Goal: Task Accomplishment & Management: Manage account settings

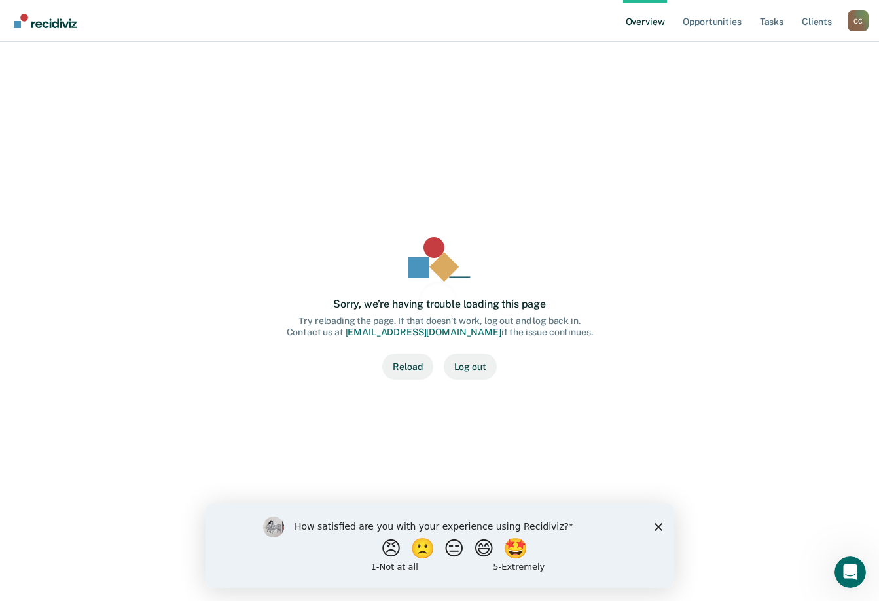
click at [850, 21] on div "C C" at bounding box center [857, 20] width 21 height 21
click at [733, 408] on div "Sorry, we’re having trouble loading this page Try reloading the page. If that d…" at bounding box center [439, 308] width 805 height 459
click at [409, 359] on button "Reload" at bounding box center [407, 366] width 50 height 26
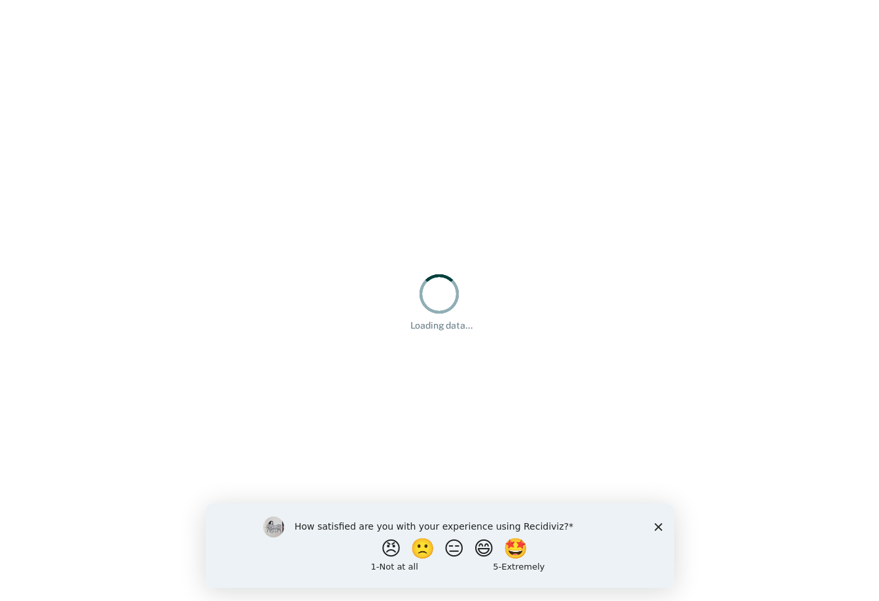
click at [659, 521] on div "How satisfied are you with your experience using Recidiviz? 😠 🙁 😑 😄 🤩 1 - Not a…" at bounding box center [439, 545] width 468 height 84
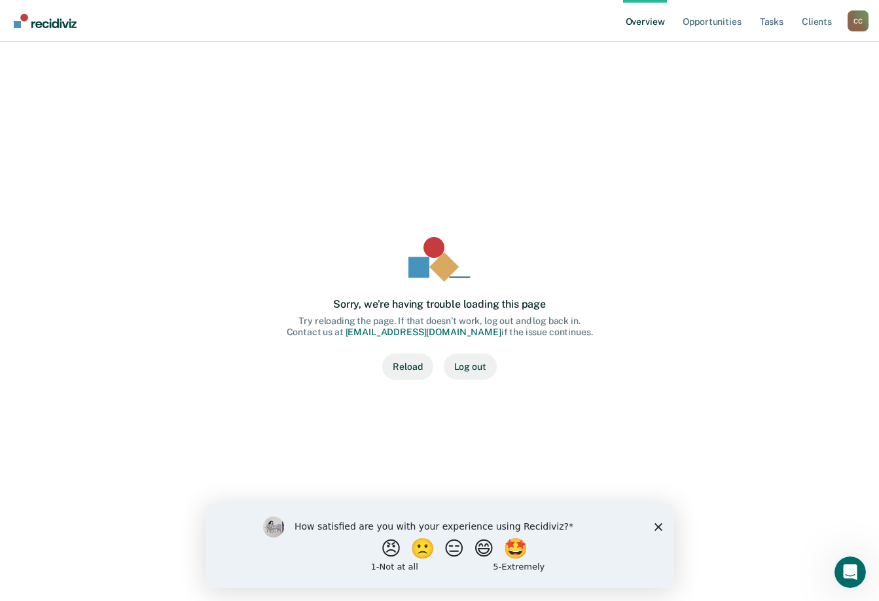
click at [654, 522] on polygon "Close survey" at bounding box center [658, 526] width 8 height 8
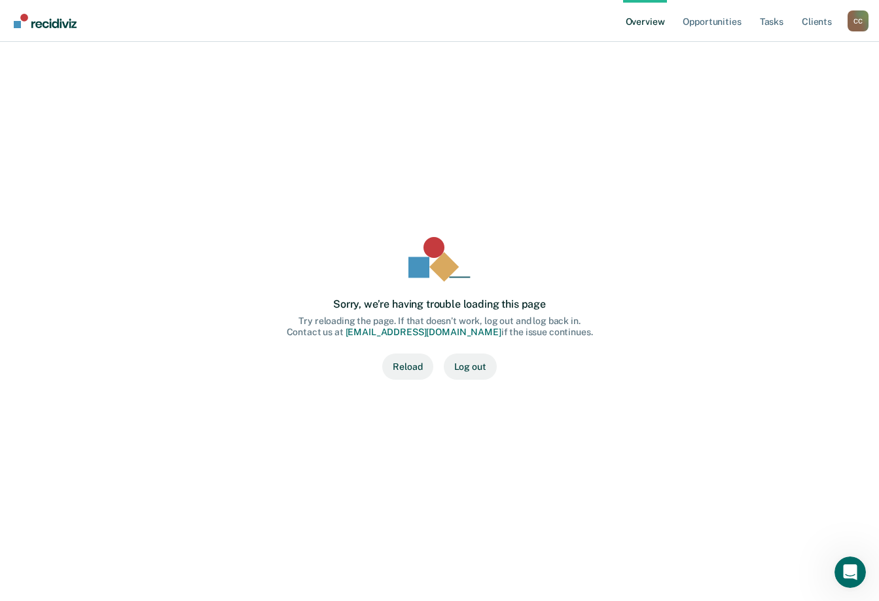
click at [402, 365] on button "Reload" at bounding box center [407, 366] width 50 height 26
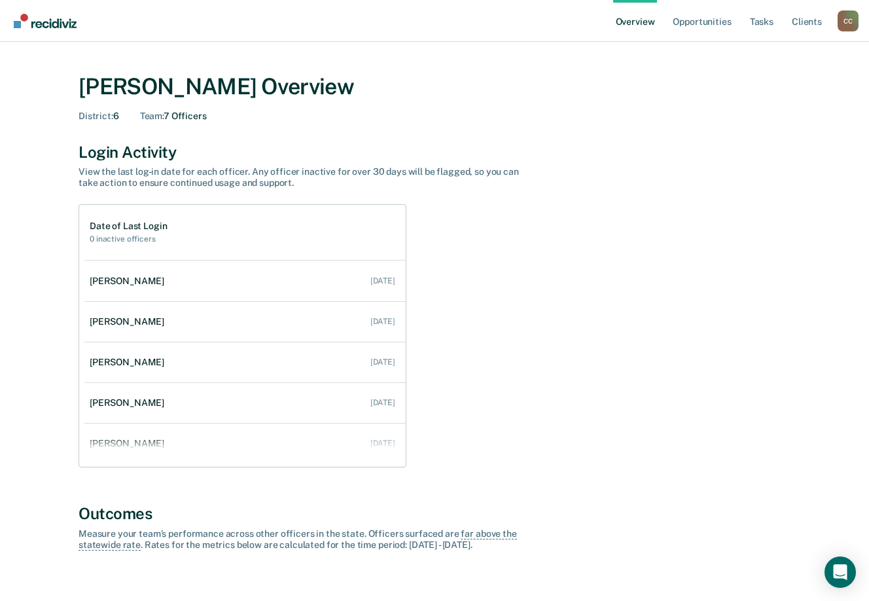
click at [842, 27] on div "C C" at bounding box center [848, 20] width 21 height 21
click at [769, 100] on link "Go to Operations" at bounding box center [795, 101] width 84 height 11
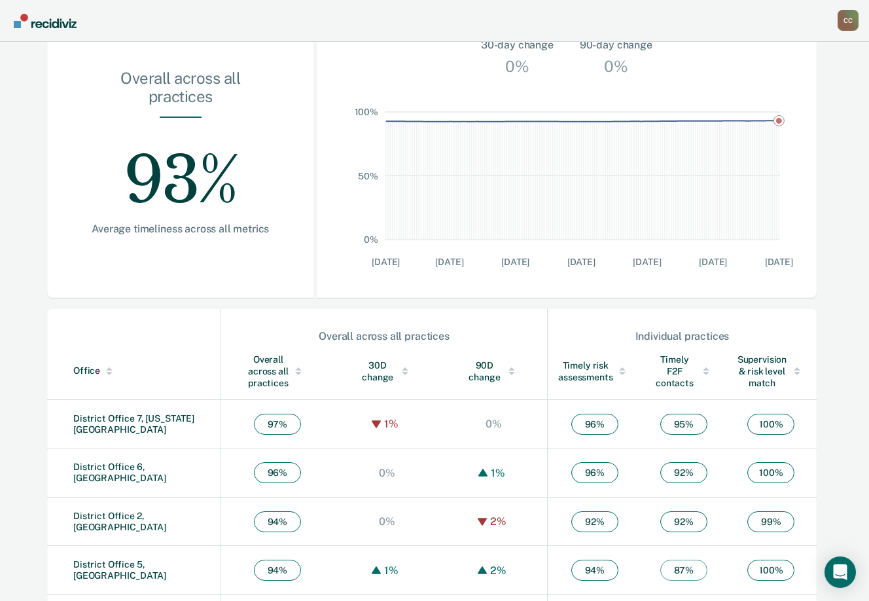
scroll to position [324, 0]
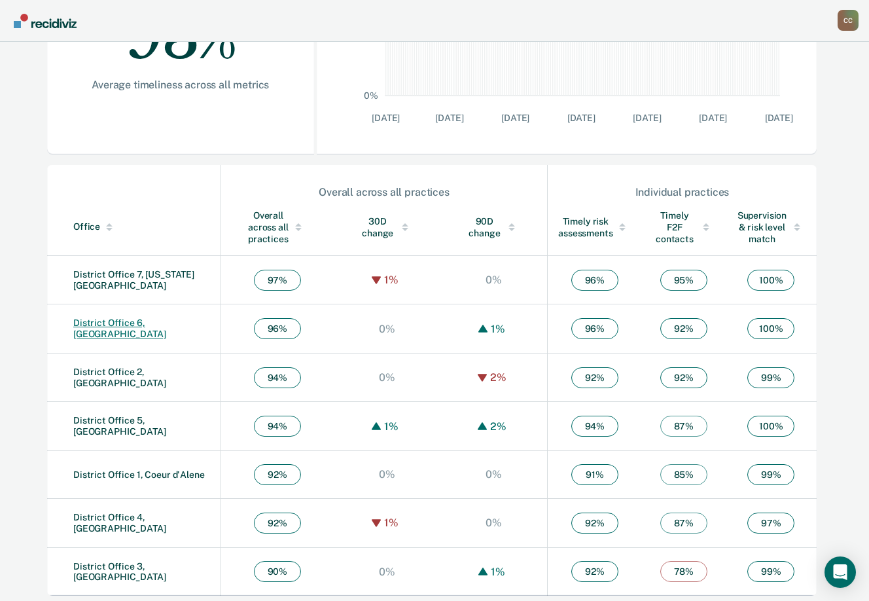
click at [160, 322] on link "District Office 6, [GEOGRAPHIC_DATA]" at bounding box center [119, 328] width 93 height 22
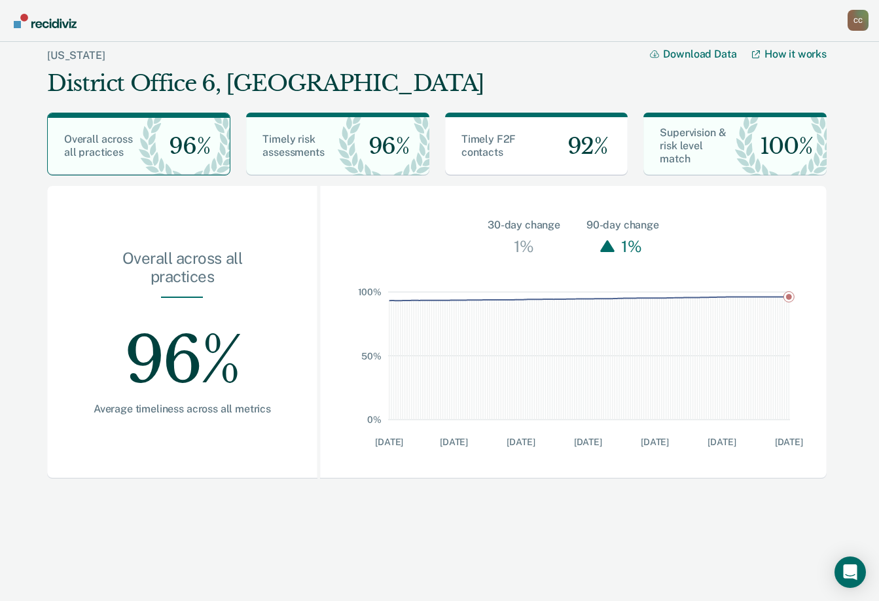
click at [852, 18] on div "C C" at bounding box center [857, 20] width 21 height 21
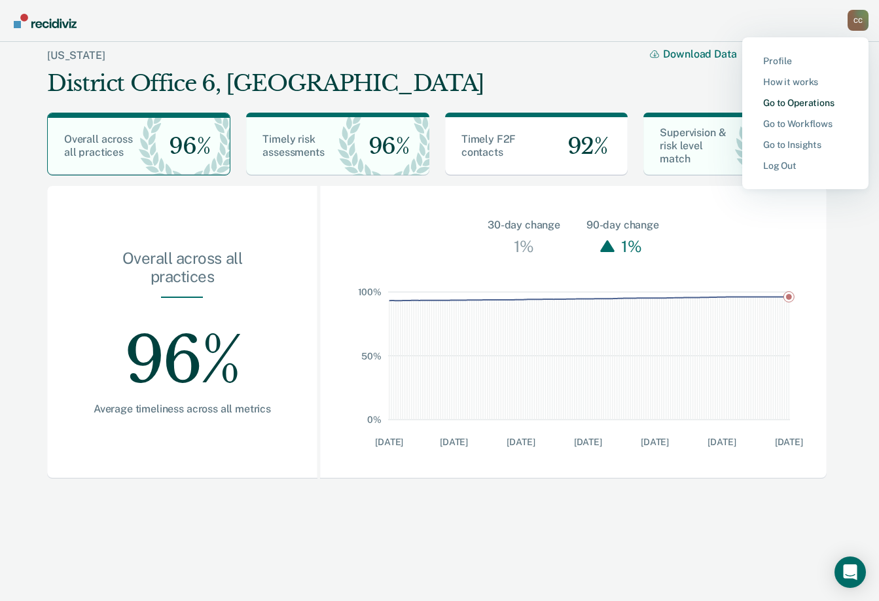
click at [764, 100] on link "Go to Operations" at bounding box center [805, 102] width 84 height 11
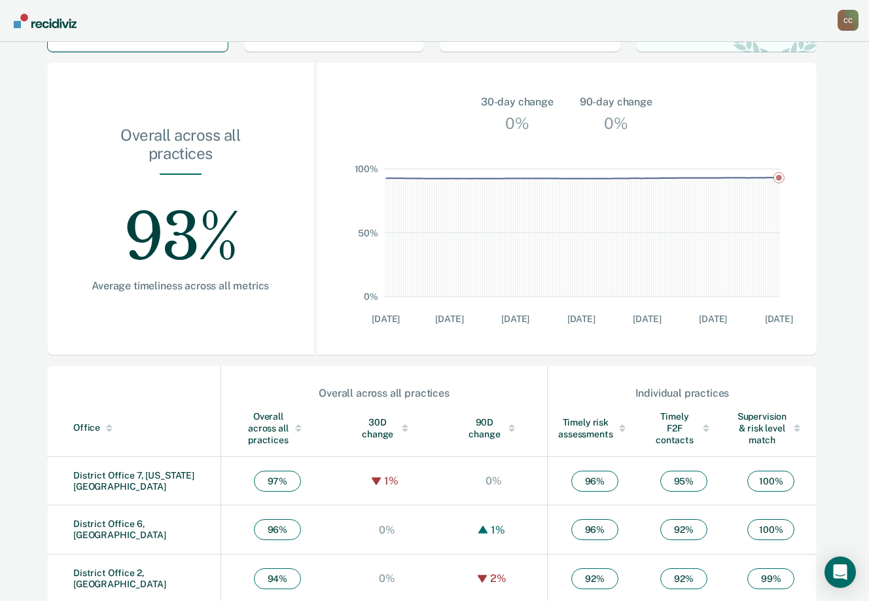
scroll to position [324, 0]
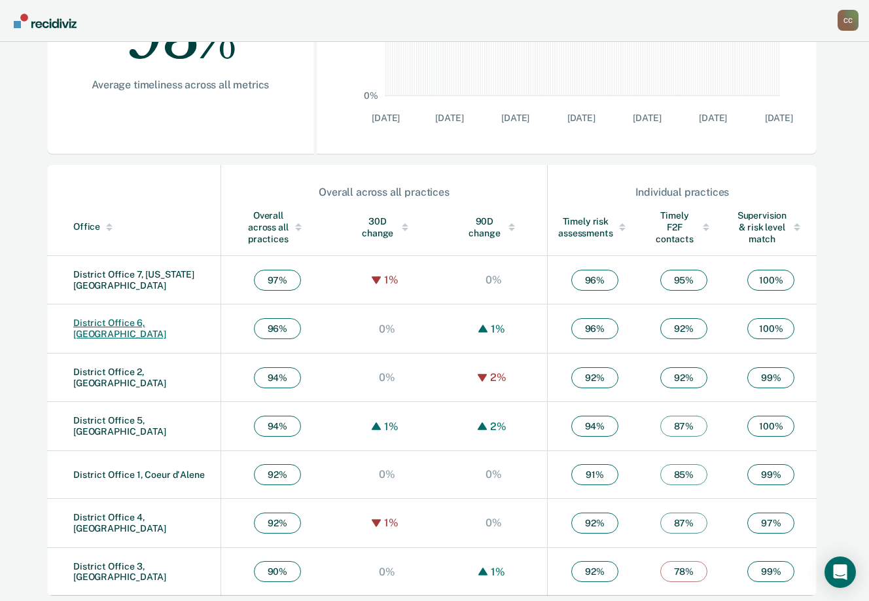
click at [150, 323] on link "District Office 6, [GEOGRAPHIC_DATA]" at bounding box center [119, 328] width 93 height 22
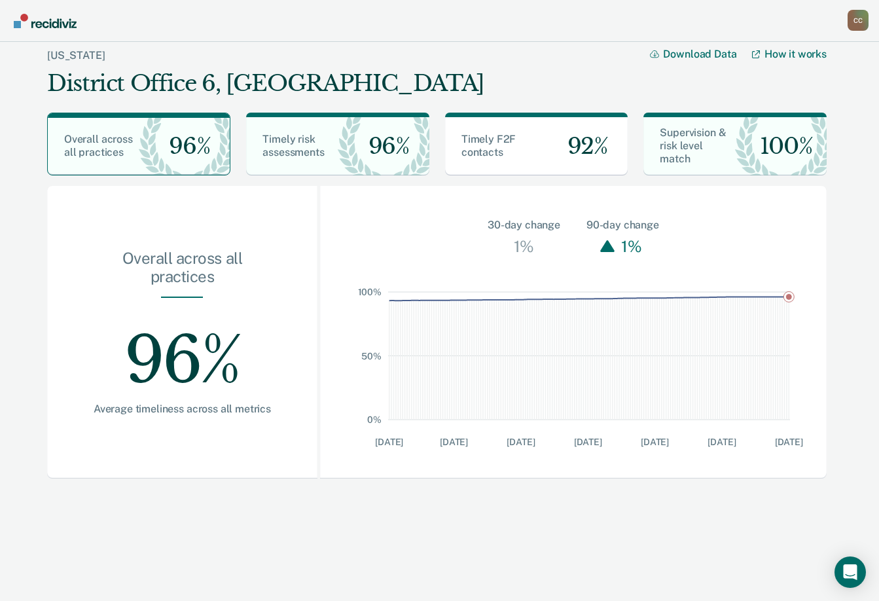
click at [862, 27] on div "C C" at bounding box center [857, 20] width 21 height 21
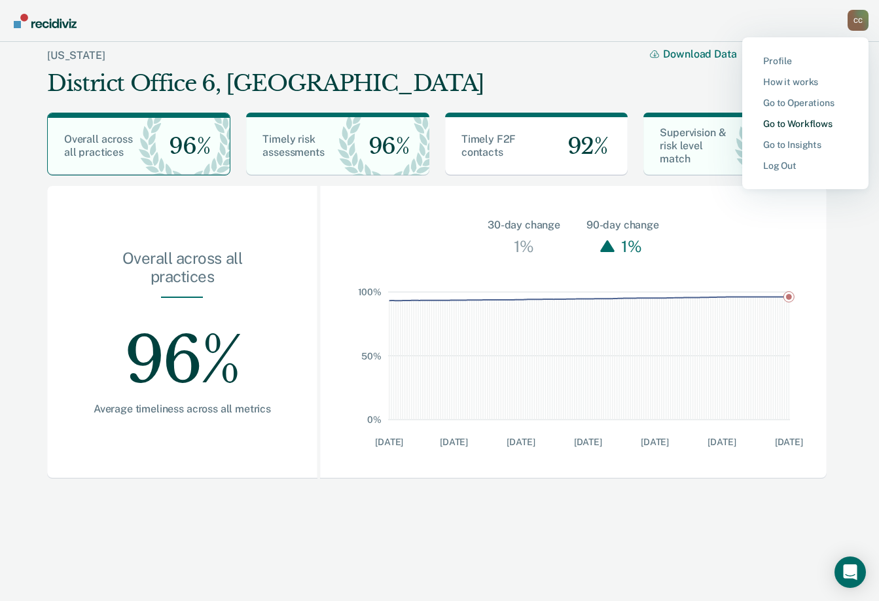
click at [772, 124] on link "Go to Workflows" at bounding box center [805, 123] width 84 height 11
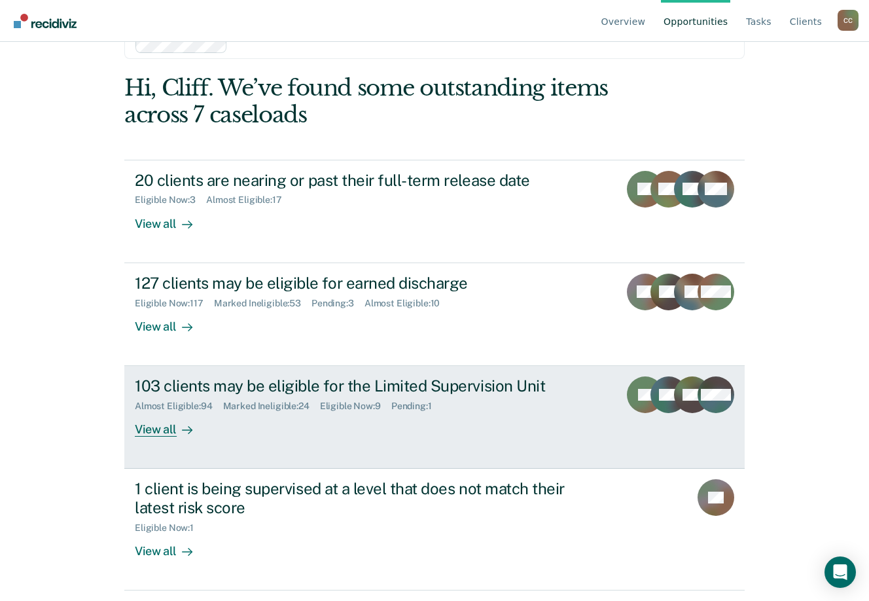
scroll to position [152, 0]
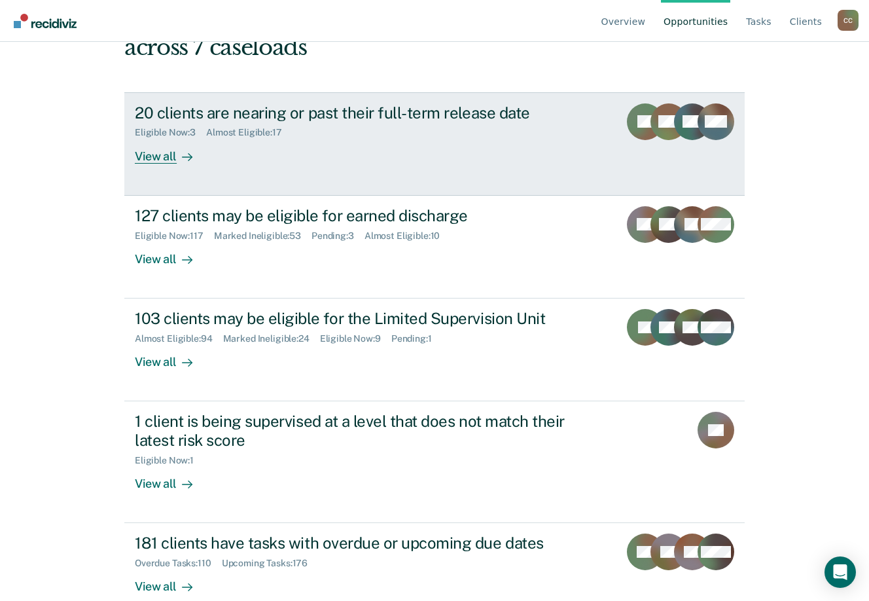
click at [358, 103] on div "20 clients are nearing or past their full-term release date" at bounding box center [364, 112] width 459 height 19
